Goal: Complete application form

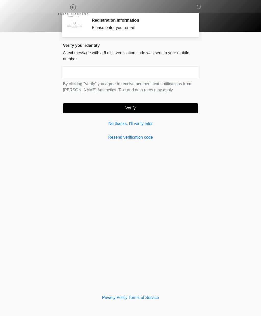
click at [121, 119] on div "Verify your identity A text message with a 6 digit verification code was sent t…" at bounding box center [130, 92] width 135 height 98
click at [118, 124] on link "No thanks, I'll verify later" at bounding box center [130, 124] width 135 height 6
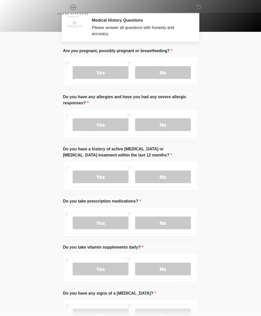
click at [171, 68] on label "No" at bounding box center [163, 72] width 56 height 13
click at [167, 124] on label "No" at bounding box center [163, 124] width 56 height 13
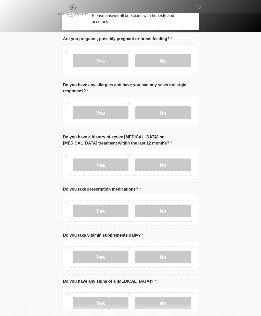
scroll to position [15, 0]
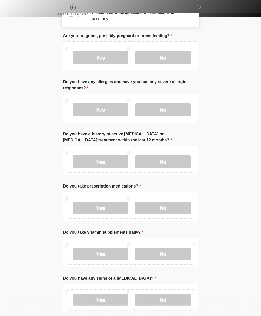
click at [176, 159] on label "No" at bounding box center [163, 162] width 56 height 13
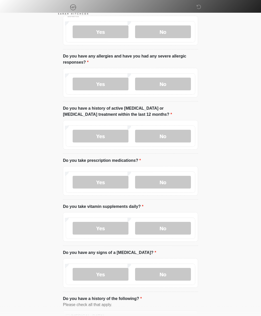
click at [172, 181] on label "No" at bounding box center [163, 182] width 56 height 13
click at [118, 228] on label "Yes" at bounding box center [101, 228] width 56 height 13
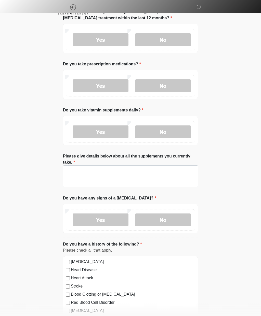
scroll to position [137, 0]
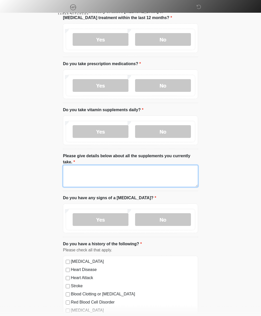
click at [145, 176] on textarea "Please give details below about all the supplements you currently take." at bounding box center [130, 177] width 135 height 22
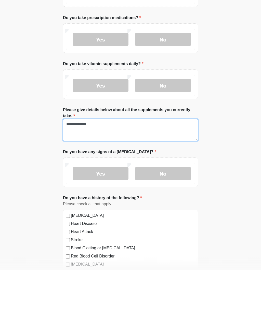
type textarea "**********"
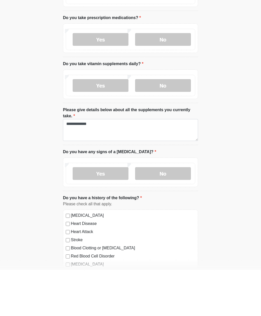
click at [175, 214] on label "No" at bounding box center [163, 220] width 56 height 13
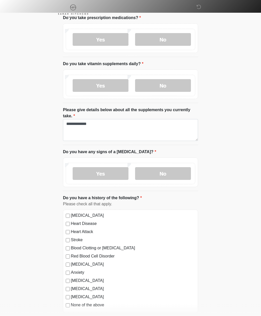
click at [71, 303] on label "None of the above" at bounding box center [133, 305] width 124 height 6
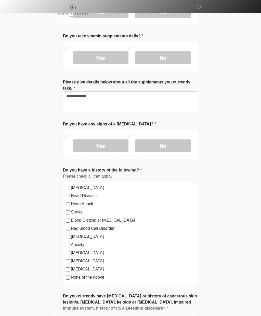
scroll to position [238, 0]
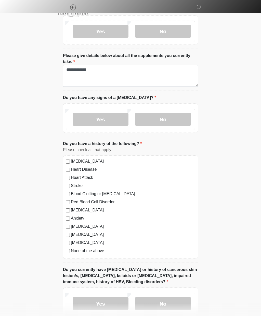
click at [167, 303] on label "No" at bounding box center [163, 304] width 56 height 13
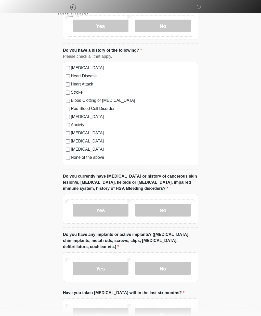
scroll to position [331, 0]
click at [176, 269] on label "No" at bounding box center [163, 268] width 56 height 13
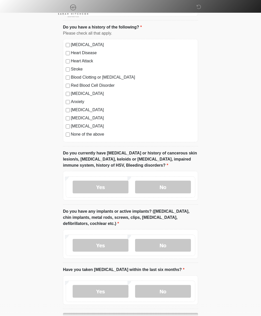
scroll to position [355, 0]
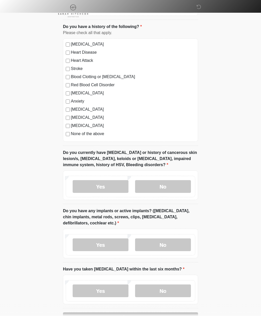
click at [166, 289] on label "No" at bounding box center [163, 291] width 56 height 13
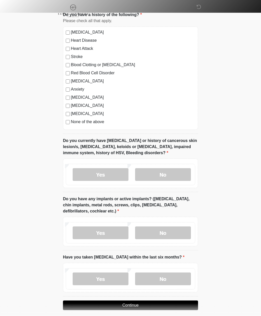
click at [155, 302] on button "Continue" at bounding box center [130, 306] width 135 height 10
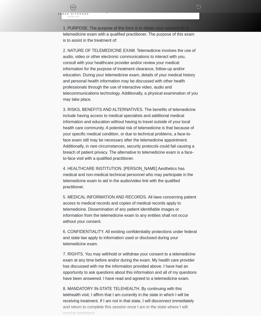
scroll to position [0, 0]
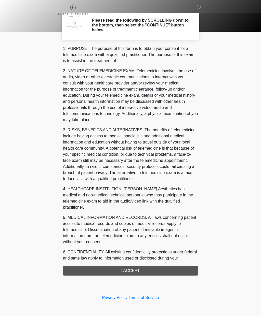
click at [151, 272] on div "1. PURPOSE. The purpose of this form is to obtain your consent for a telemedici…" at bounding box center [130, 161] width 135 height 230
click at [164, 271] on div "1. PURPOSE. The purpose of this form is to obtain your consent for a telemedici…" at bounding box center [130, 161] width 135 height 230
click at [152, 270] on div "1. PURPOSE. The purpose of this form is to obtain your consent for a telemedici…" at bounding box center [130, 161] width 135 height 230
click at [139, 270] on div "1. PURPOSE. The purpose of this form is to obtain your consent for a telemedici…" at bounding box center [130, 161] width 135 height 230
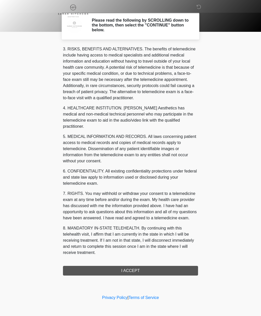
scroll to position [87, 0]
click at [145, 268] on button "I ACCEPT" at bounding box center [130, 271] width 135 height 10
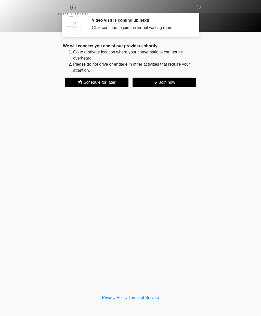
click at [163, 83] on button "Join now" at bounding box center [163, 83] width 63 height 10
